Goal: Use online tool/utility: Utilize a website feature to perform a specific function

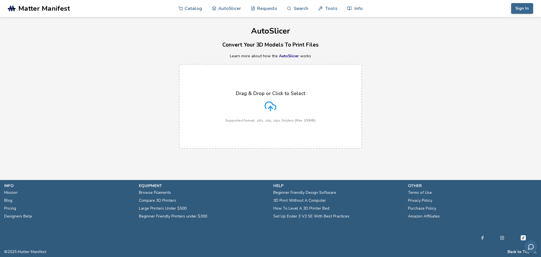
click at [274, 93] on p "Drag & Drop or Click to Select" at bounding box center [270, 93] width 69 height 6
click at [0, 0] on input "Drag & Drop or Click to Select Supported format: .stls, .obj, .zips, folders (M…" at bounding box center [0, 0] width 0 height 0
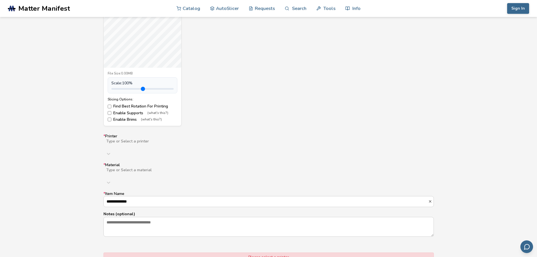
scroll to position [254, 0]
click at [157, 145] on div at bounding box center [195, 144] width 179 height 5
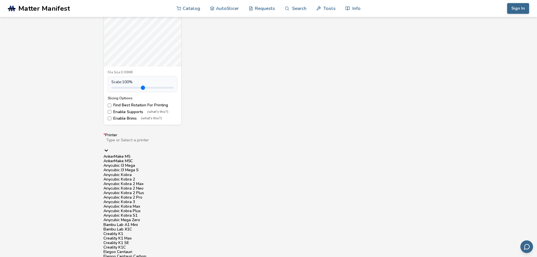
scroll to position [384, 0]
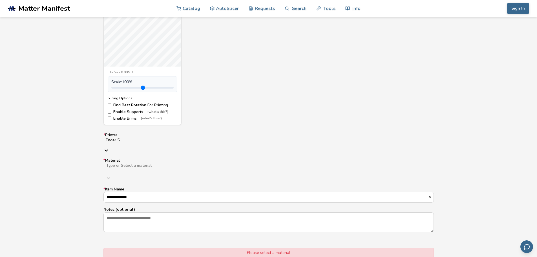
click at [149, 166] on div "Type or Select a material" at bounding box center [268, 173] width 330 height 20
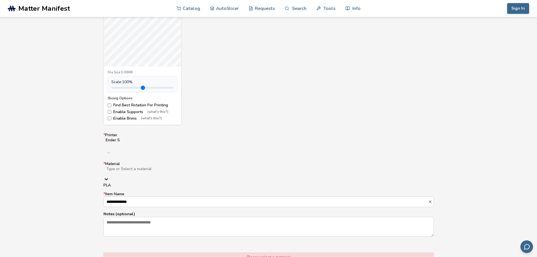
click at [145, 183] on div "PLA" at bounding box center [268, 185] width 330 height 5
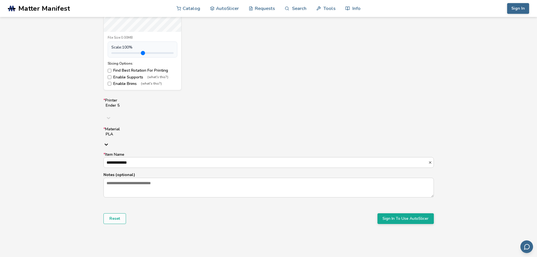
scroll to position [355, 0]
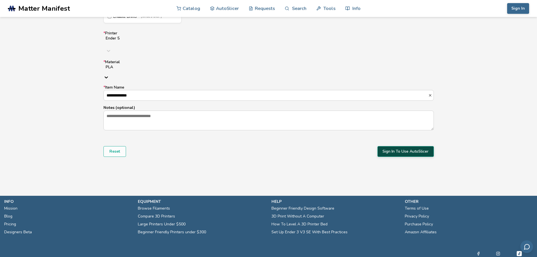
click at [409, 146] on button "Sign In To Use AutoSlicer" at bounding box center [405, 151] width 56 height 11
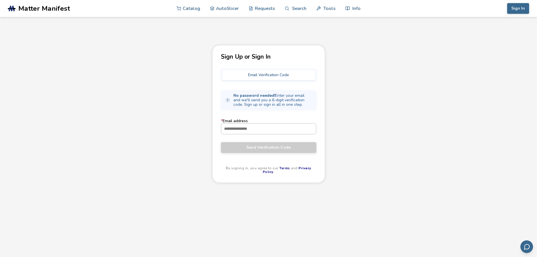
click at [267, 132] on input "* Email address" at bounding box center [268, 128] width 95 height 10
type input "**********"
click at [274, 150] on button "Send Verification Code" at bounding box center [268, 147] width 95 height 11
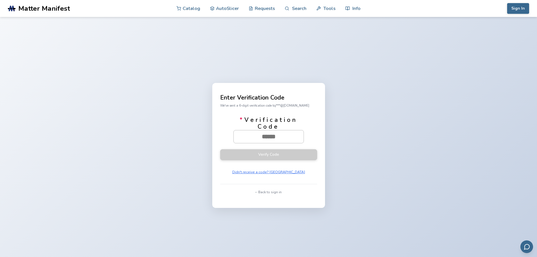
click at [267, 135] on input "* Verification Code" at bounding box center [269, 136] width 70 height 12
paste input "******"
type input "******"
click at [291, 154] on button "Verify Code" at bounding box center [268, 154] width 97 height 11
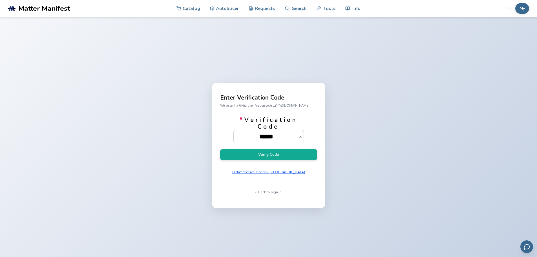
click at [319, 135] on div "Enter Verification Code We've sent a 6-digit verification code to j***@live.com…" at bounding box center [268, 145] width 113 height 125
click at [290, 155] on button "Verify Code" at bounding box center [268, 154] width 97 height 11
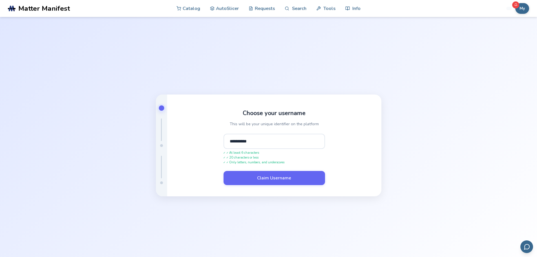
type input "**********"
click at [223, 171] on button "Claim Username" at bounding box center [273, 178] width 101 height 14
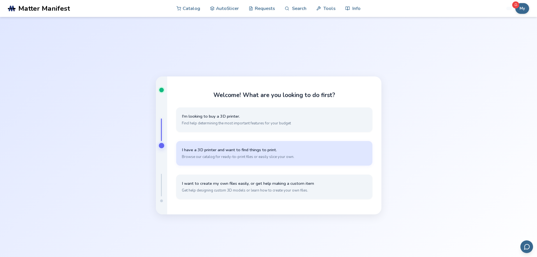
drag, startPoint x: 306, startPoint y: 158, endPoint x: 435, endPoint y: 163, distance: 128.6
click at [435, 163] on div "Welcome! What are you looking to do first? I'm looking to buy a 3D printer. Fin…" at bounding box center [268, 145] width 537 height 257
click at [313, 156] on span "Browse our catalog for ready-to-print files or easily slice your own." at bounding box center [274, 156] width 185 height 5
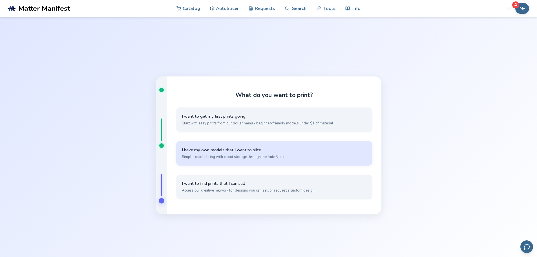
click at [256, 157] on span "Simple, quick slicing with cloud storage through the AutoSlicer" at bounding box center [274, 156] width 185 height 5
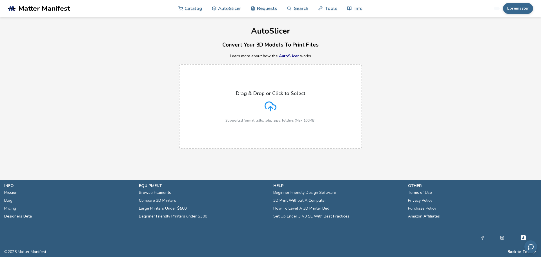
click at [273, 118] on p "Supported format: .stls, .obj, .zips, folders (Max 100MB)" at bounding box center [270, 120] width 90 height 4
click at [0, 0] on input "Drag & Drop or Click to Select Supported format: .stls, .obj, .zips, folders (M…" at bounding box center [0, 0] width 0 height 0
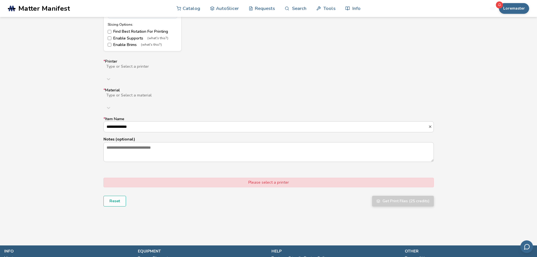
scroll to position [317, 0]
